Goal: Obtain resource: Obtain resource

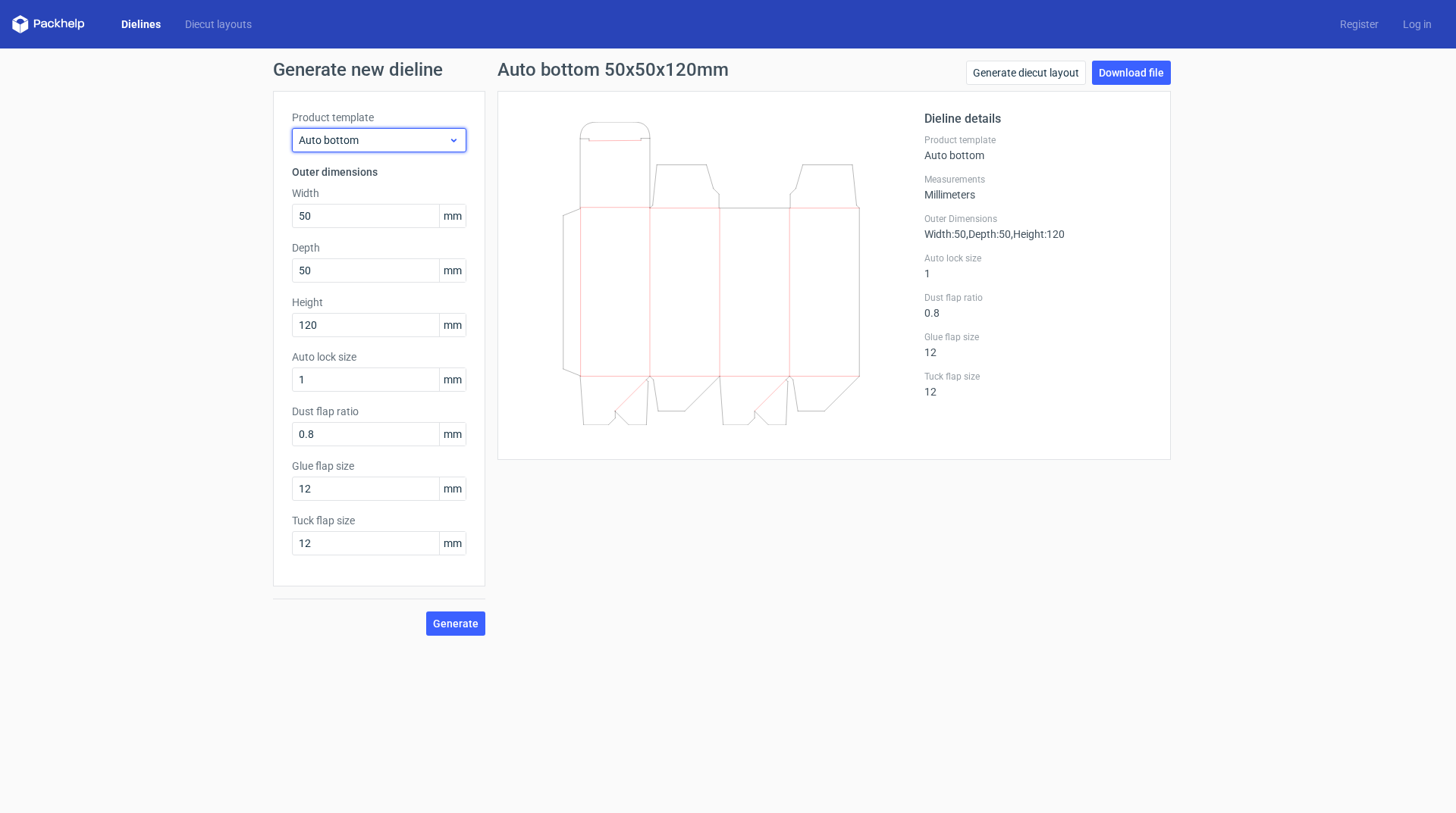
click at [377, 138] on span "Auto bottom" at bounding box center [373, 139] width 149 height 15
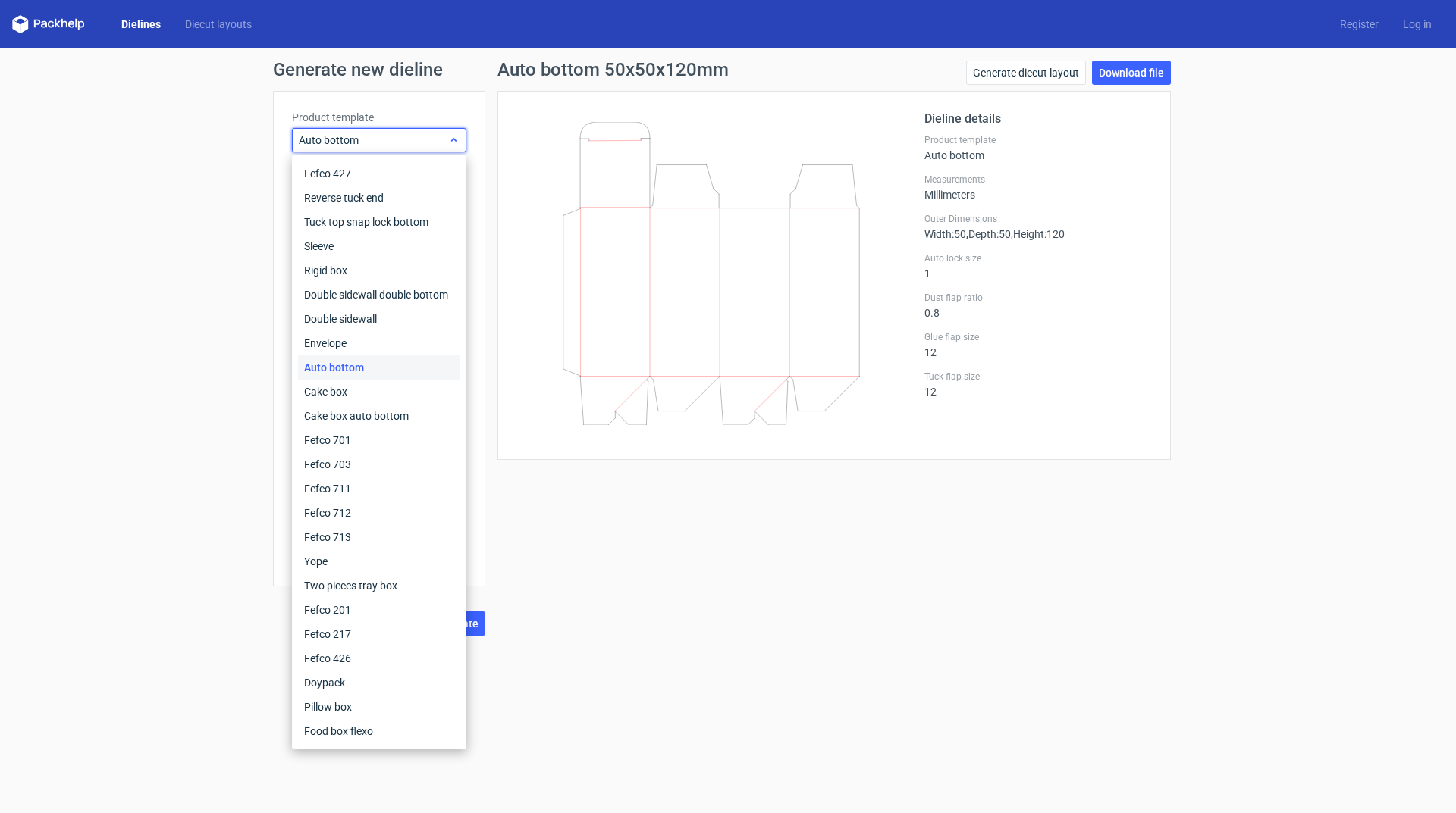
click at [377, 138] on span "Auto bottom" at bounding box center [373, 139] width 149 height 15
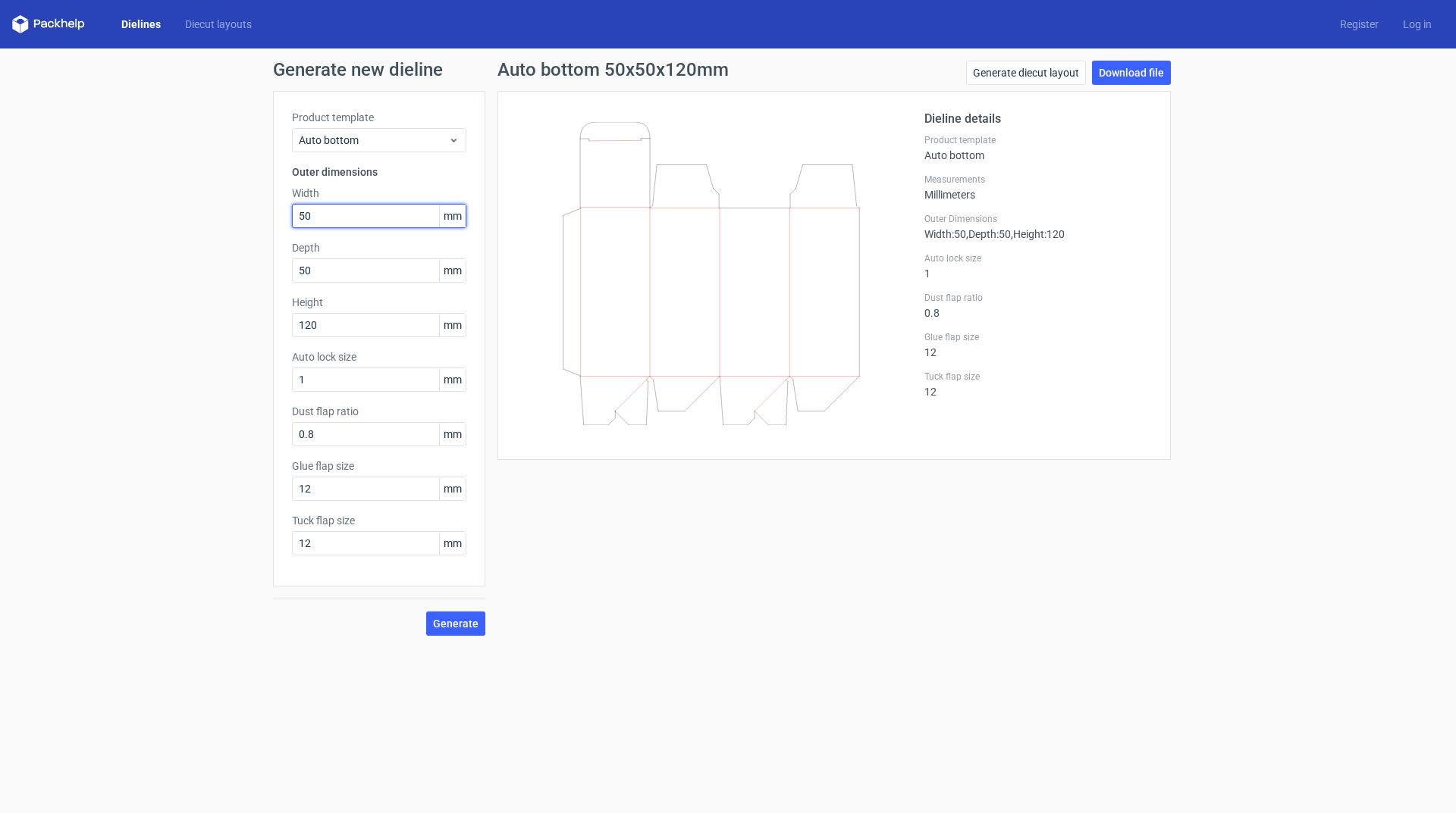
drag, startPoint x: 341, startPoint y: 218, endPoint x: 223, endPoint y: 212, distance: 118.2
click at [223, 212] on div "Generate new dieline Product template Auto bottom Outer dimensions Width 50 mm …" at bounding box center [728, 348] width 1456 height 599
type input "46"
type input "114"
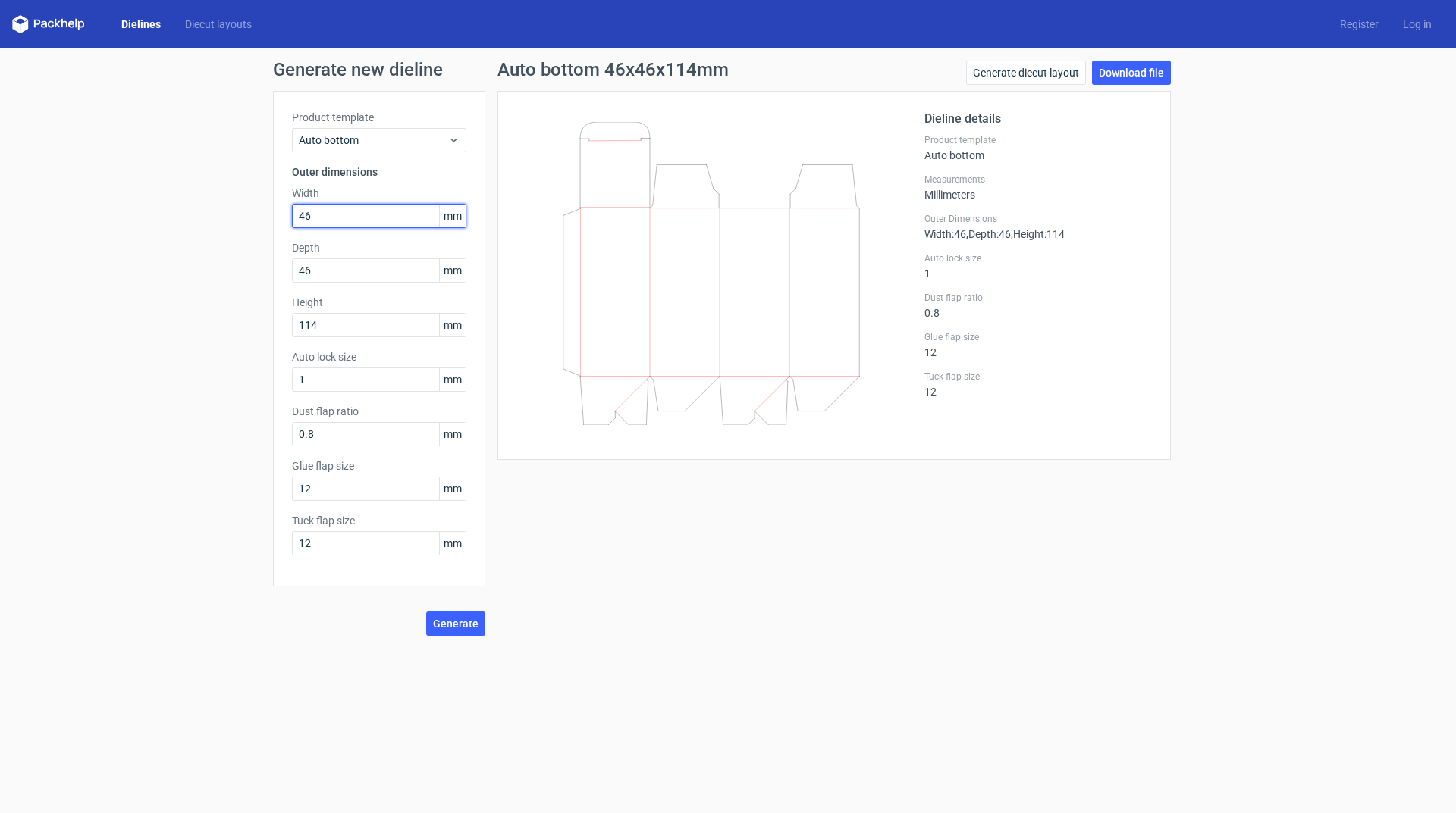
click at [348, 220] on input "46" at bounding box center [379, 215] width 174 height 24
click at [443, 623] on span "Generate" at bounding box center [455, 624] width 46 height 11
click at [1152, 64] on link "Download file" at bounding box center [1131, 72] width 79 height 24
